Goal: Task Accomplishment & Management: Complete application form

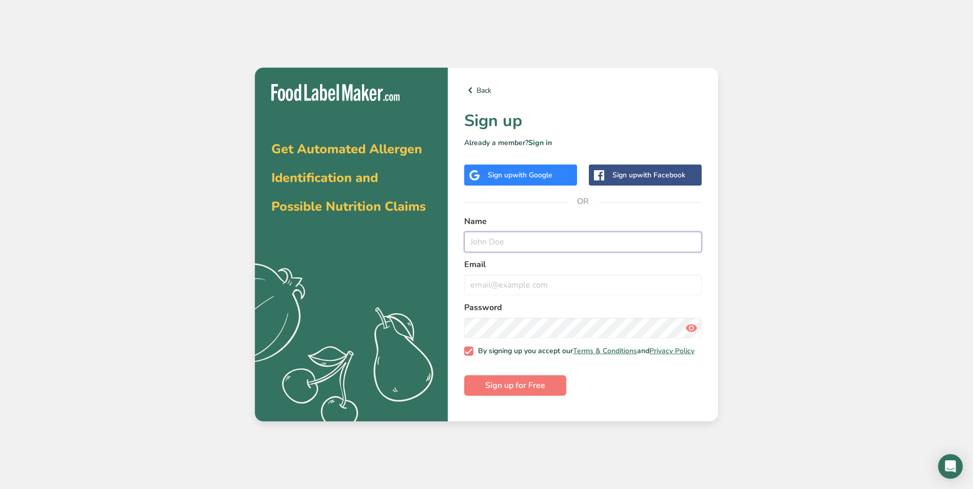
click at [519, 241] on input "text" at bounding box center [582, 242] width 237 height 21
type input "[PERSON_NAME]"
type input "[EMAIL_ADDRESS][DOMAIN_NAME]"
click at [525, 388] on span "Sign up for Free" at bounding box center [515, 385] width 60 height 12
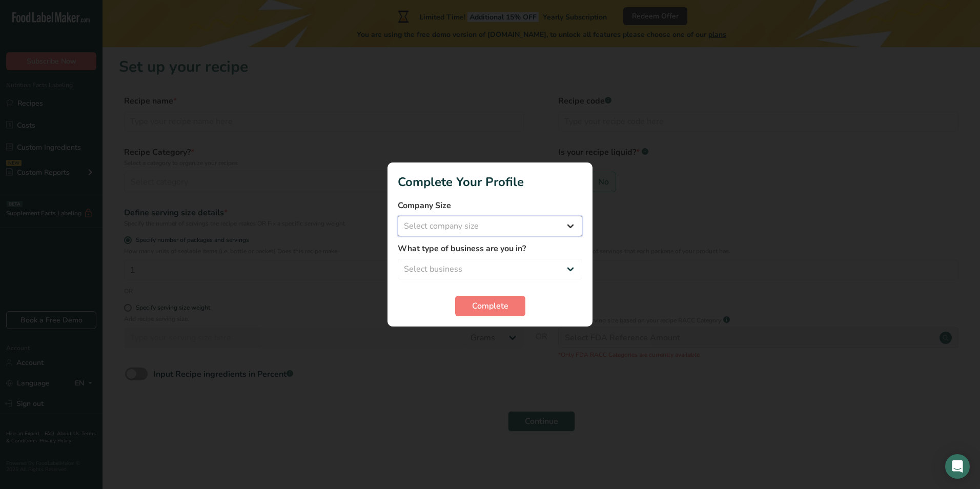
click at [467, 228] on select "Select company size Fewer than 10 Employees 10 to 50 Employees 51 to 500 Employ…" at bounding box center [490, 226] width 185 height 21
select select "1"
click at [398, 216] on select "Select company size Fewer than 10 Employees 10 to 50 Employees 51 to 500 Employ…" at bounding box center [490, 226] width 185 height 21
click at [468, 265] on select "Select business Packaged Food Manufacturer Restaurant & Cafe Bakery Meal Plans …" at bounding box center [490, 269] width 185 height 21
select select "2"
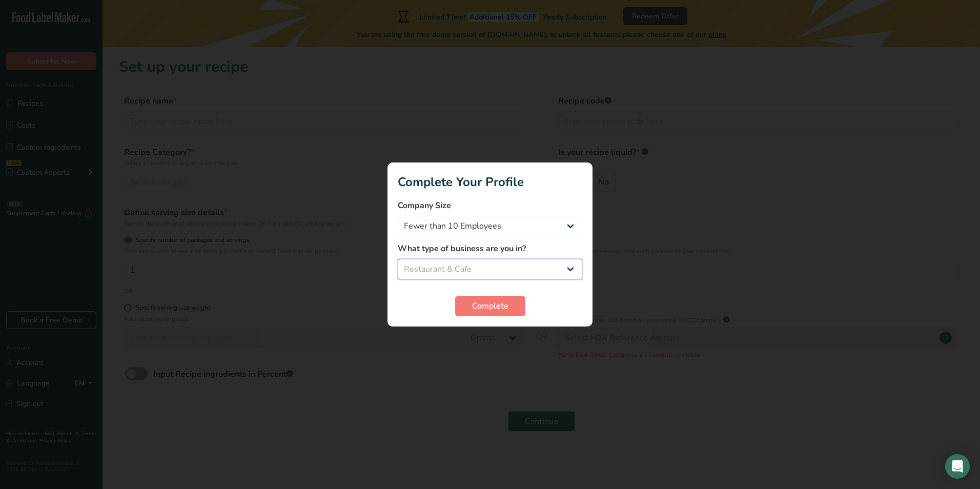
click at [398, 259] on select "Select business Packaged Food Manufacturer Restaurant & Cafe Bakery Meal Plans …" at bounding box center [490, 269] width 185 height 21
click at [473, 308] on span "Complete" at bounding box center [490, 306] width 36 height 12
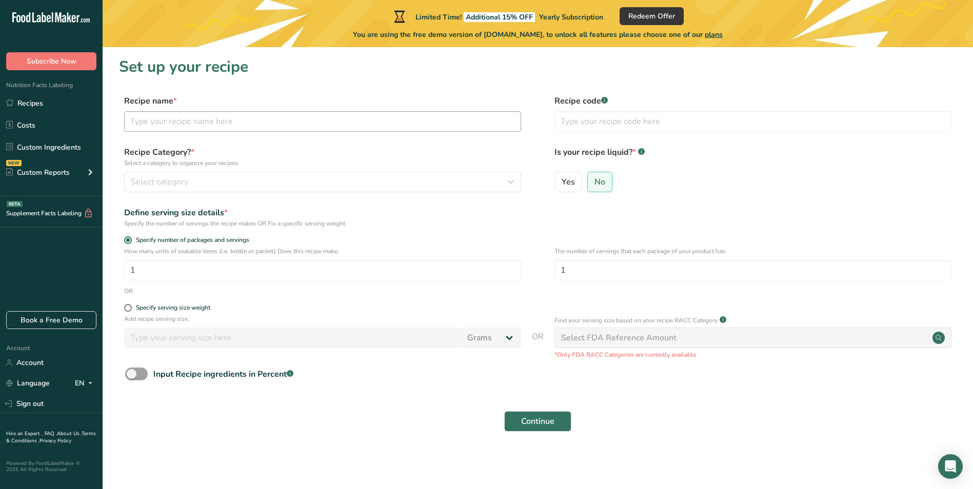
drag, startPoint x: 194, startPoint y: 135, endPoint x: 198, endPoint y: 125, distance: 11.0
click at [197, 129] on div "Recipe name * Recipe code .a-a{fill:#347362;}.b-a{fill:#fff;}" at bounding box center [537, 116] width 837 height 43
click at [244, 126] on input "text" at bounding box center [322, 121] width 397 height 21
click at [242, 126] on input "text" at bounding box center [322, 121] width 397 height 21
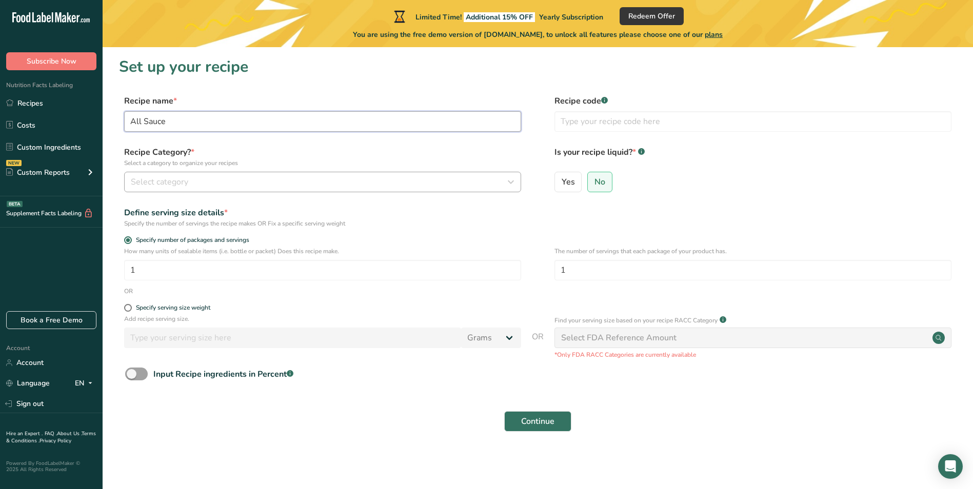
type input "All Sauce"
click at [176, 180] on span "Select category" at bounding box center [159, 182] width 57 height 12
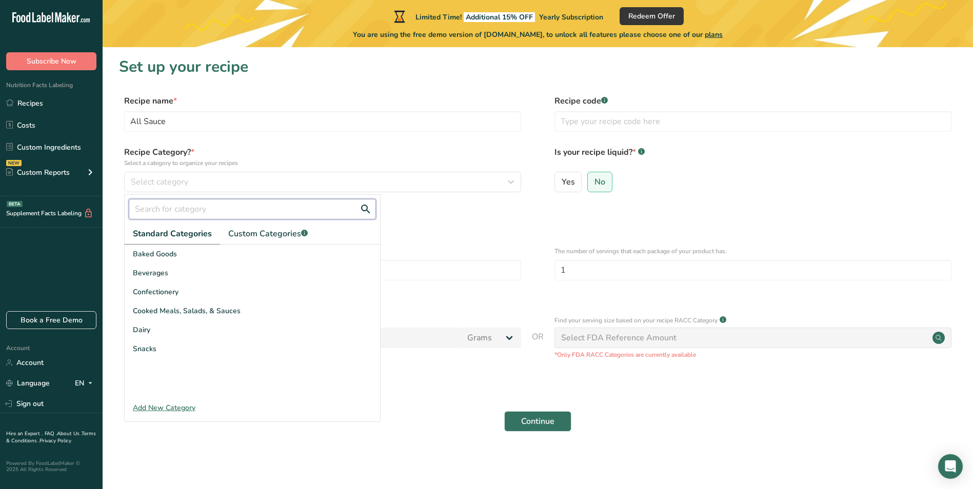
click at [152, 214] on input "text" at bounding box center [252, 209] width 247 height 21
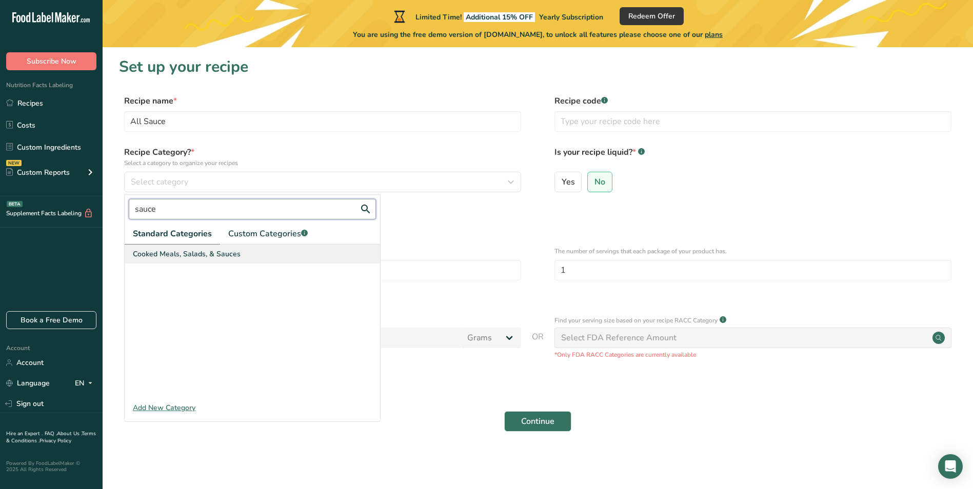
type input "sauce"
click at [200, 256] on span "Cooked Meals, Salads, & Sauces" at bounding box center [187, 254] width 108 height 11
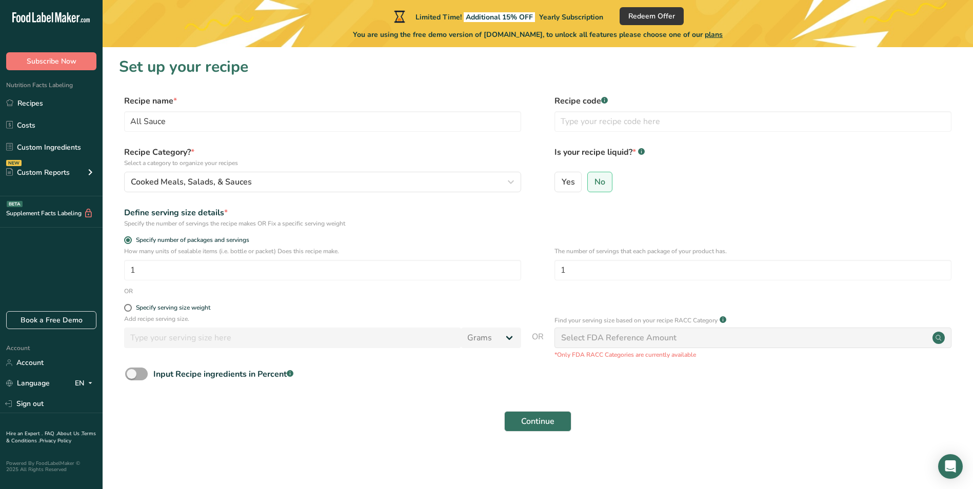
click at [142, 375] on span at bounding box center [136, 374] width 23 height 13
click at [132, 375] on input "Input Recipe ingredients in Percent .a-a{fill:#347362;}.b-a{fill:#fff;}" at bounding box center [128, 374] width 7 height 7
checkbox input "true"
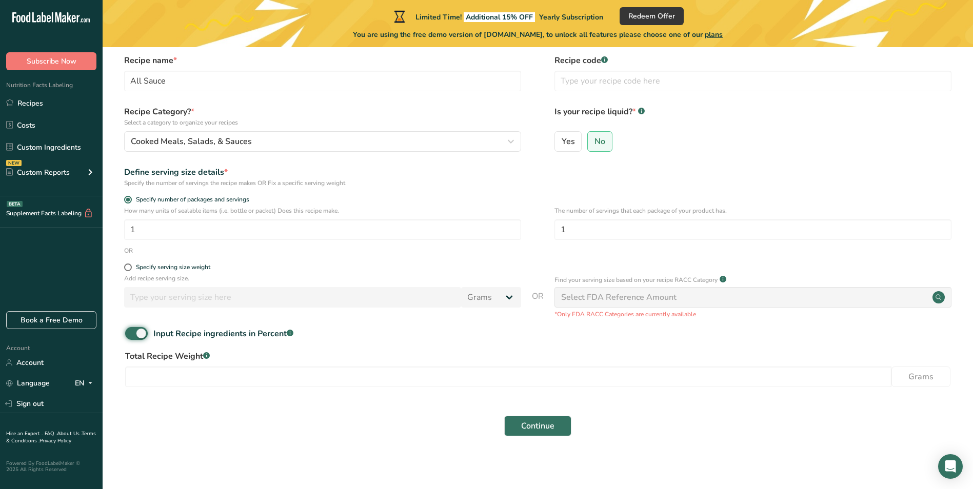
scroll to position [43, 0]
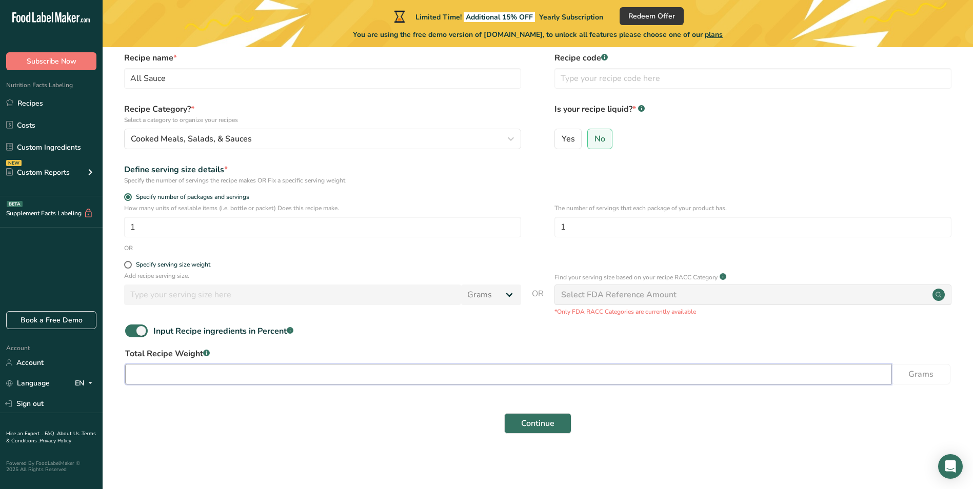
click at [172, 377] on input "number" at bounding box center [508, 374] width 766 height 21
click at [575, 145] on label "Yes" at bounding box center [568, 139] width 28 height 21
click at [561, 142] on input "Yes" at bounding box center [558, 138] width 7 height 7
radio input "true"
radio input "false"
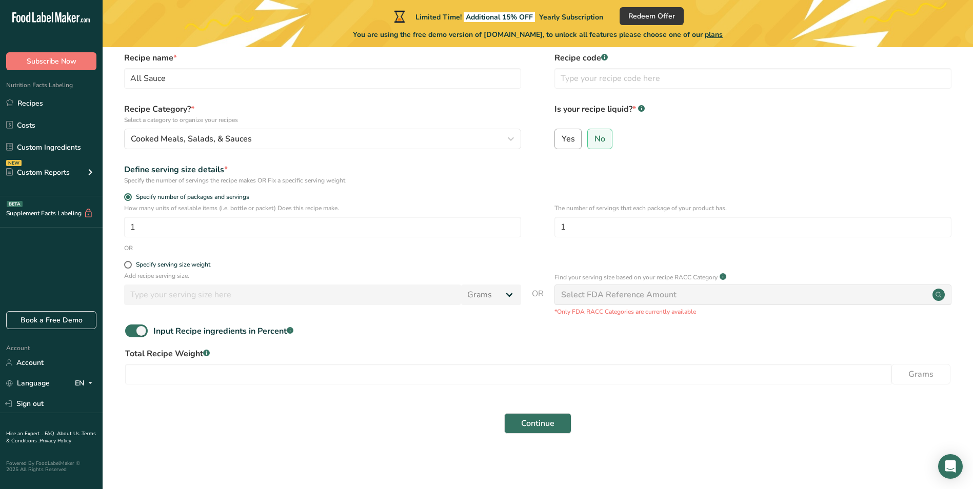
select select "22"
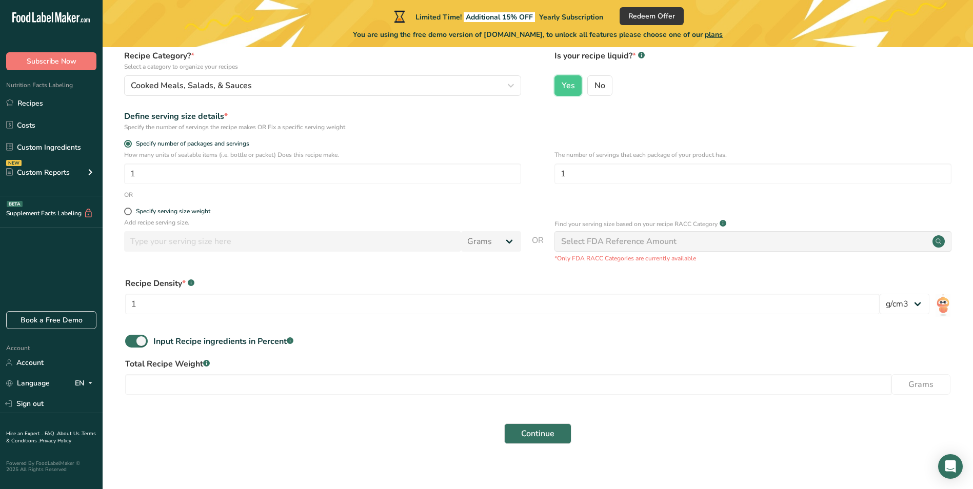
scroll to position [107, 0]
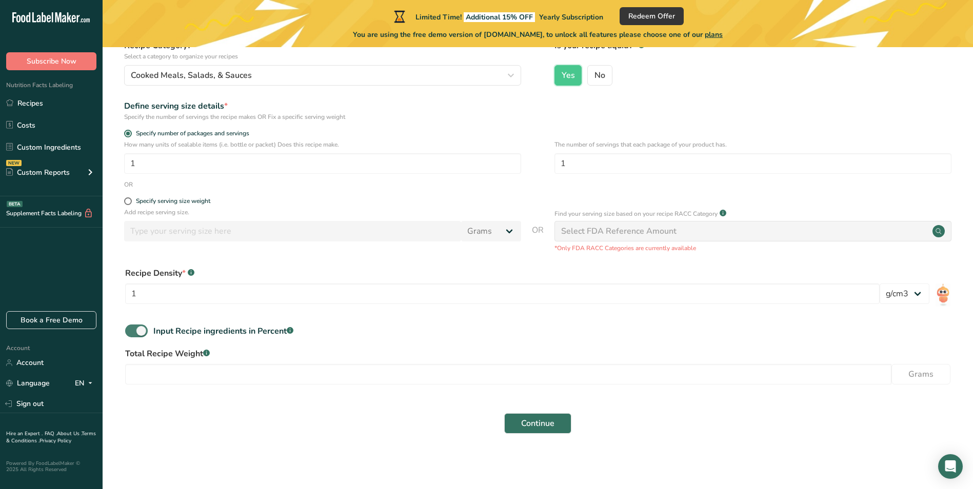
click at [145, 333] on span at bounding box center [136, 331] width 23 height 13
click at [132, 333] on input "Input Recipe ingredients in Percent .a-a{fill:#347362;}.b-a{fill:#fff;}" at bounding box center [128, 331] width 7 height 7
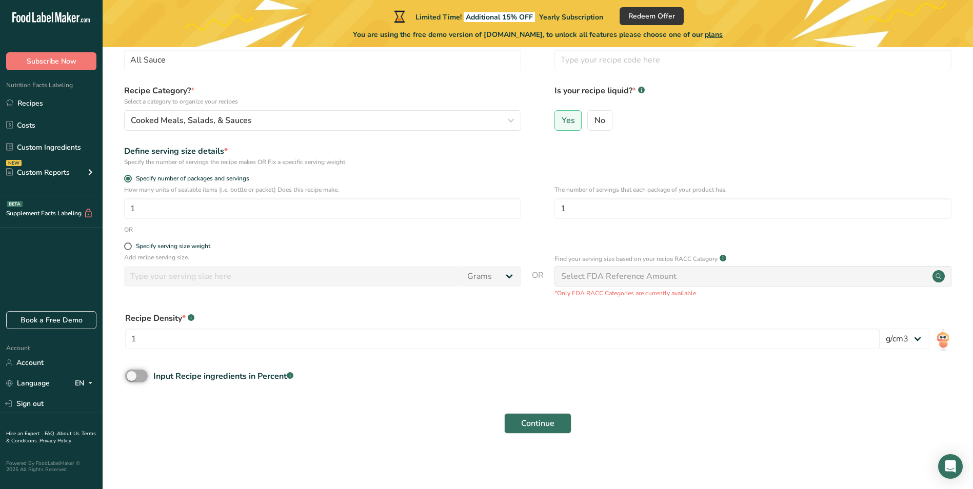
scroll to position [62, 0]
click at [133, 371] on span at bounding box center [136, 376] width 23 height 13
click at [132, 373] on input "Input Recipe ingredients in Percent .a-a{fill:#347362;}.b-a{fill:#fff;}" at bounding box center [128, 376] width 7 height 7
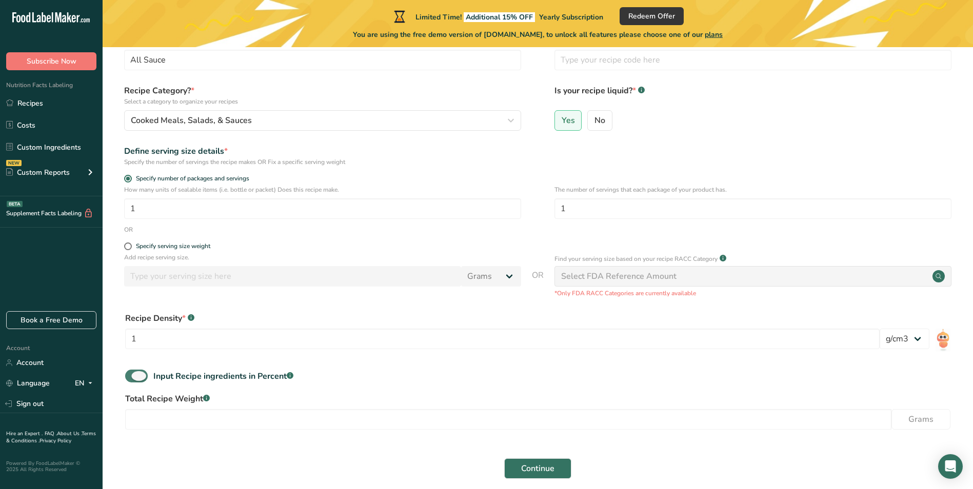
click at [138, 373] on span at bounding box center [136, 376] width 23 height 13
click at [132, 373] on input "Input Recipe ingredients in Percent .a-a{fill:#347362;}.b-a{fill:#fff;}" at bounding box center [128, 376] width 7 height 7
checkbox input "false"
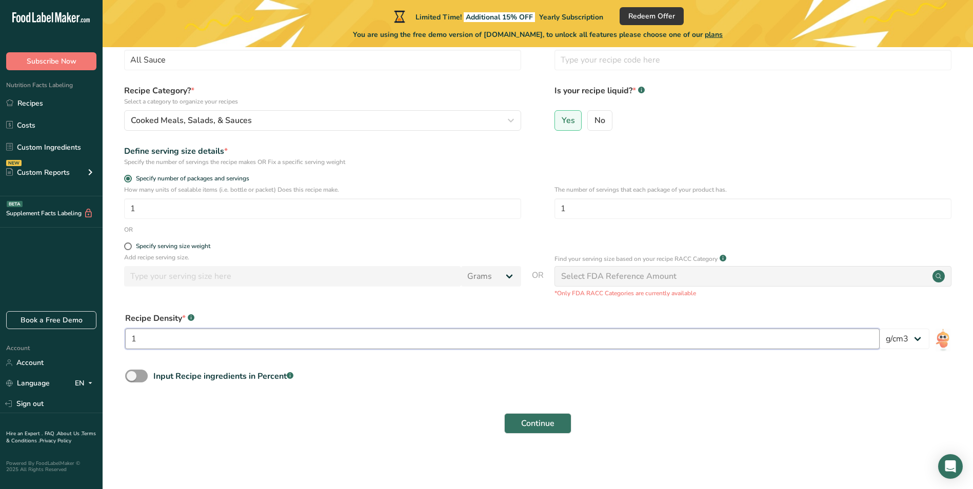
click at [217, 336] on input "1" at bounding box center [502, 339] width 754 height 21
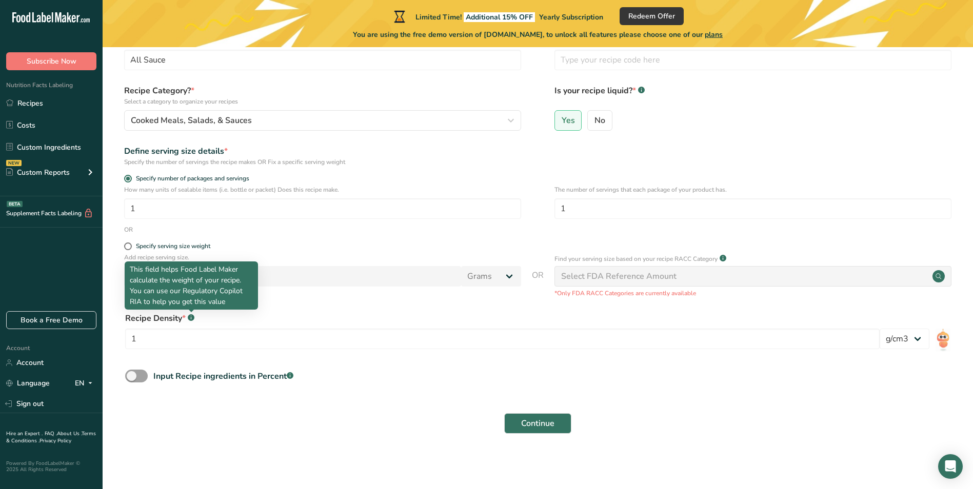
click at [190, 320] on rect at bounding box center [191, 317] width 7 height 7
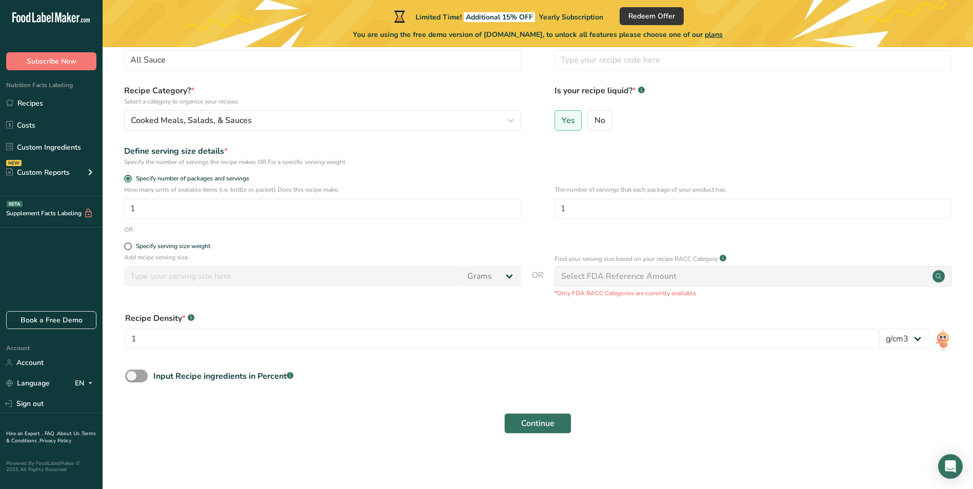
click at [190, 316] on rect at bounding box center [191, 317] width 7 height 7
click at [280, 297] on div "Add recipe serving size. Grams kg mg mcg lb oz l mL fl oz tbsp tsp cup qt gallo…" at bounding box center [537, 275] width 837 height 45
